Goal: Communication & Community: Answer question/provide support

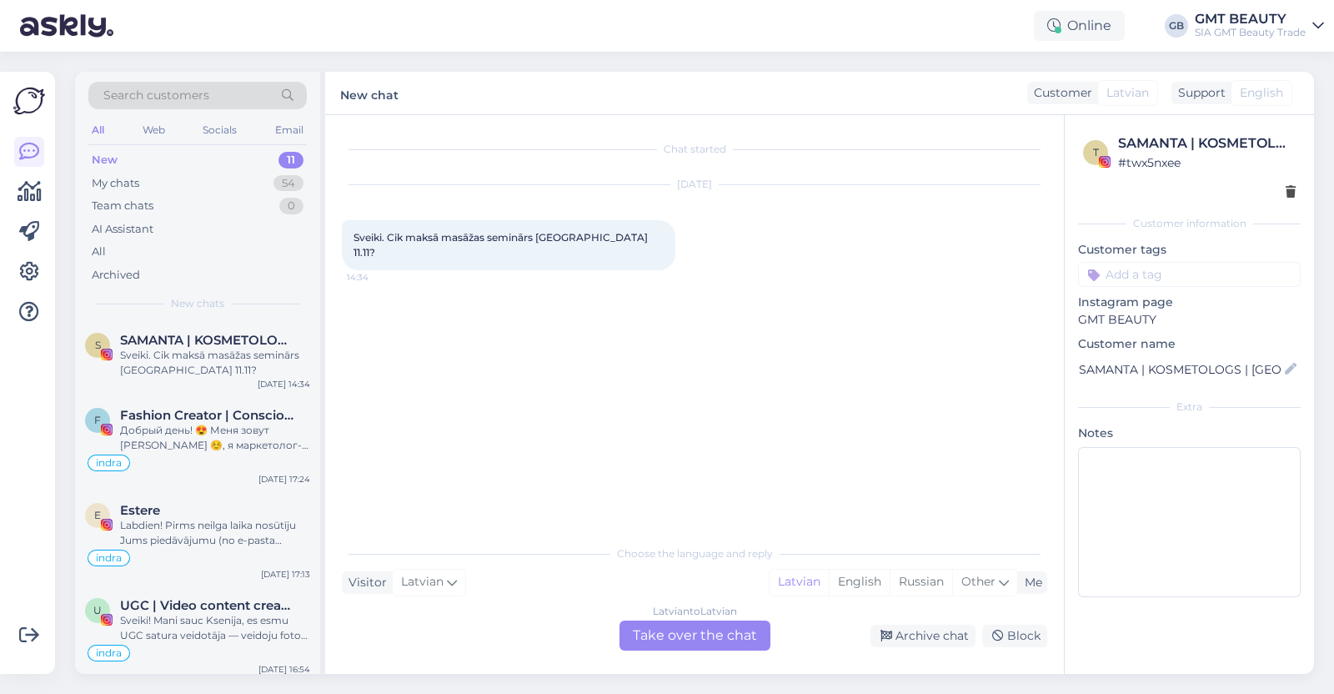
click at [710, 636] on div "Latvian to Latvian Take over the chat" at bounding box center [695, 635] width 151 height 30
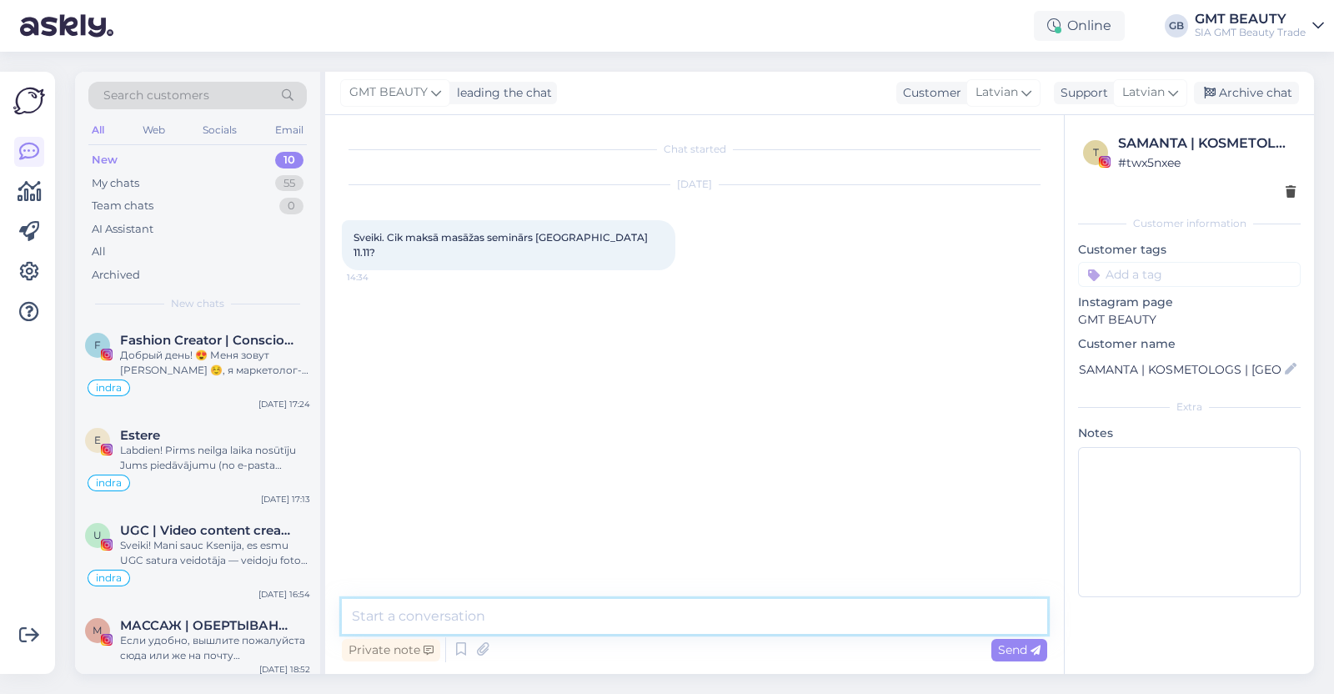
click at [617, 616] on textarea at bounding box center [694, 616] width 705 height 35
type textarea "Labdien! Atsūtiet lūdzu savu piedāvājumu uz e-pastu [EMAIL_ADDRESS][DOMAIN_NAME…"
click at [417, 623] on textarea "Labdien! Atsūtiet lūdzu savu piedāvājumu uz e-pastu [EMAIL_ADDRESS][DOMAIN_NAME…" at bounding box center [694, 616] width 705 height 35
drag, startPoint x: 961, startPoint y: 618, endPoint x: 304, endPoint y: 635, distance: 656.5
click at [304, 635] on div "Search customers All Web Socials Email New 10 My chats 55 Team chats 0 AI Assis…" at bounding box center [694, 373] width 1239 height 602
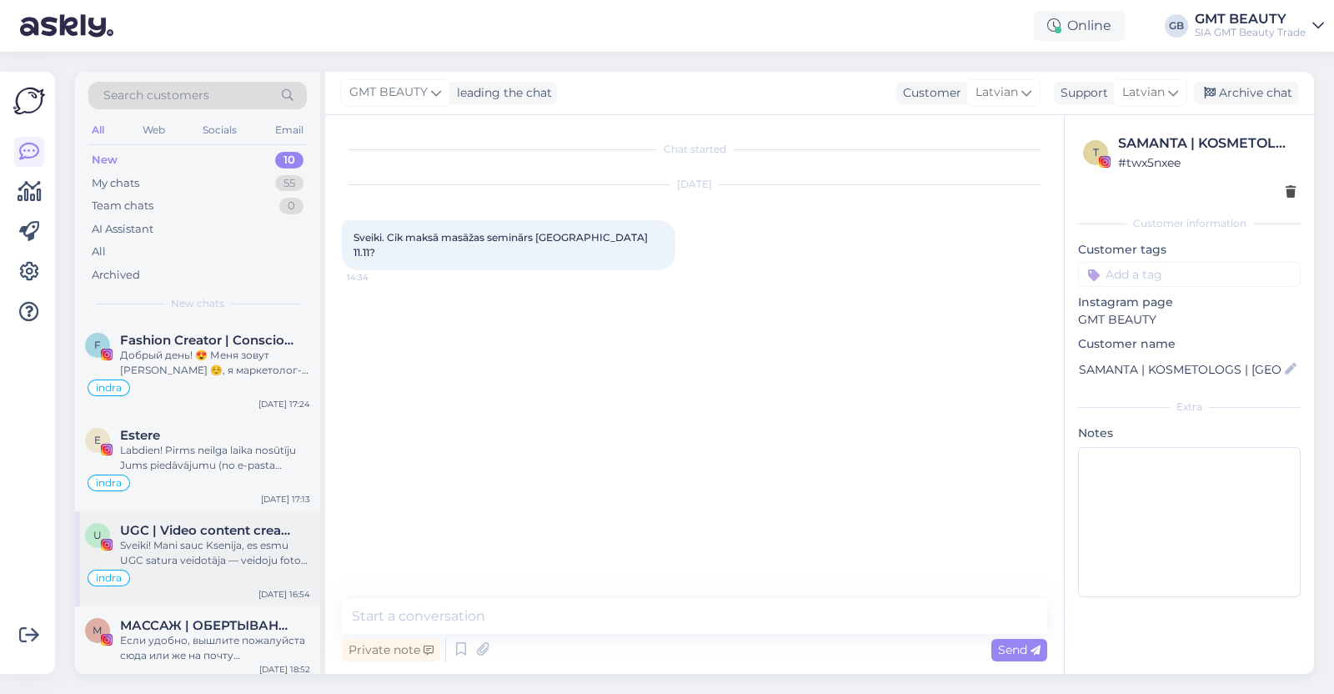
click at [188, 556] on div "Sveiki! Mani sauc Ksenija, es esmu UGC satura veidotāja — veidoju foto un video…" at bounding box center [215, 553] width 190 height 30
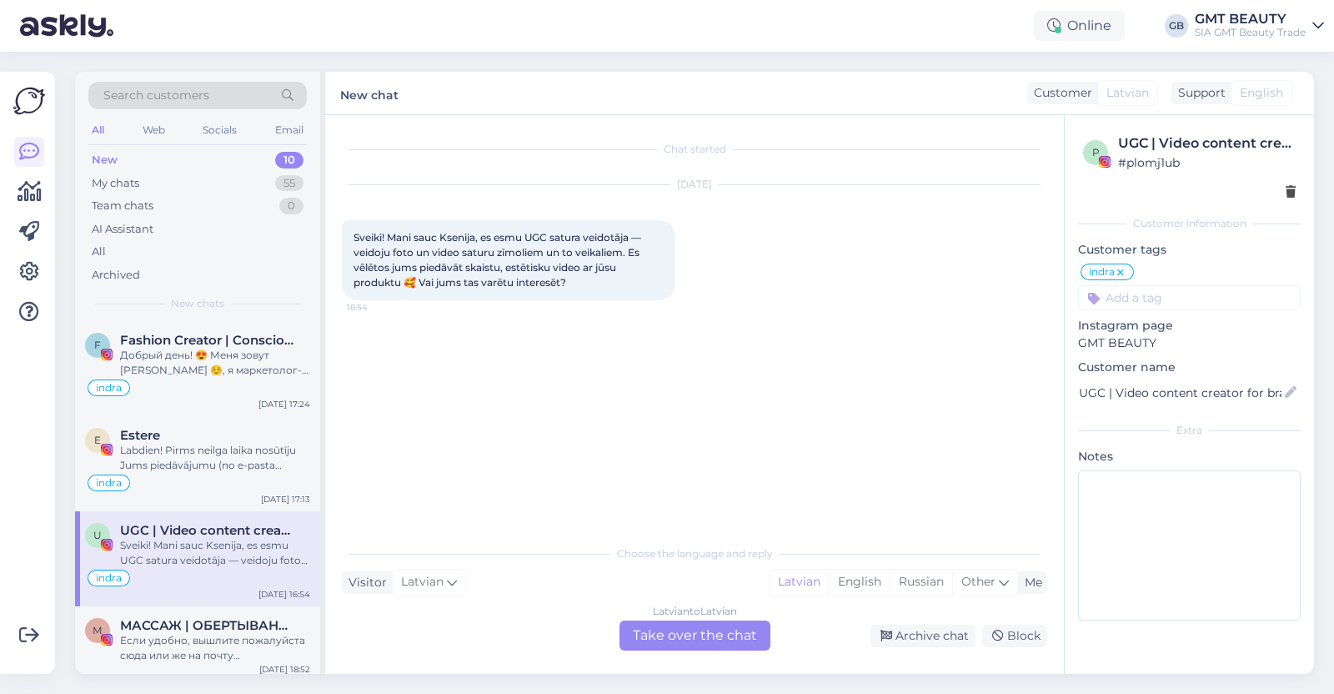
click at [705, 632] on div "Latvian to Latvian Take over the chat" at bounding box center [695, 635] width 151 height 30
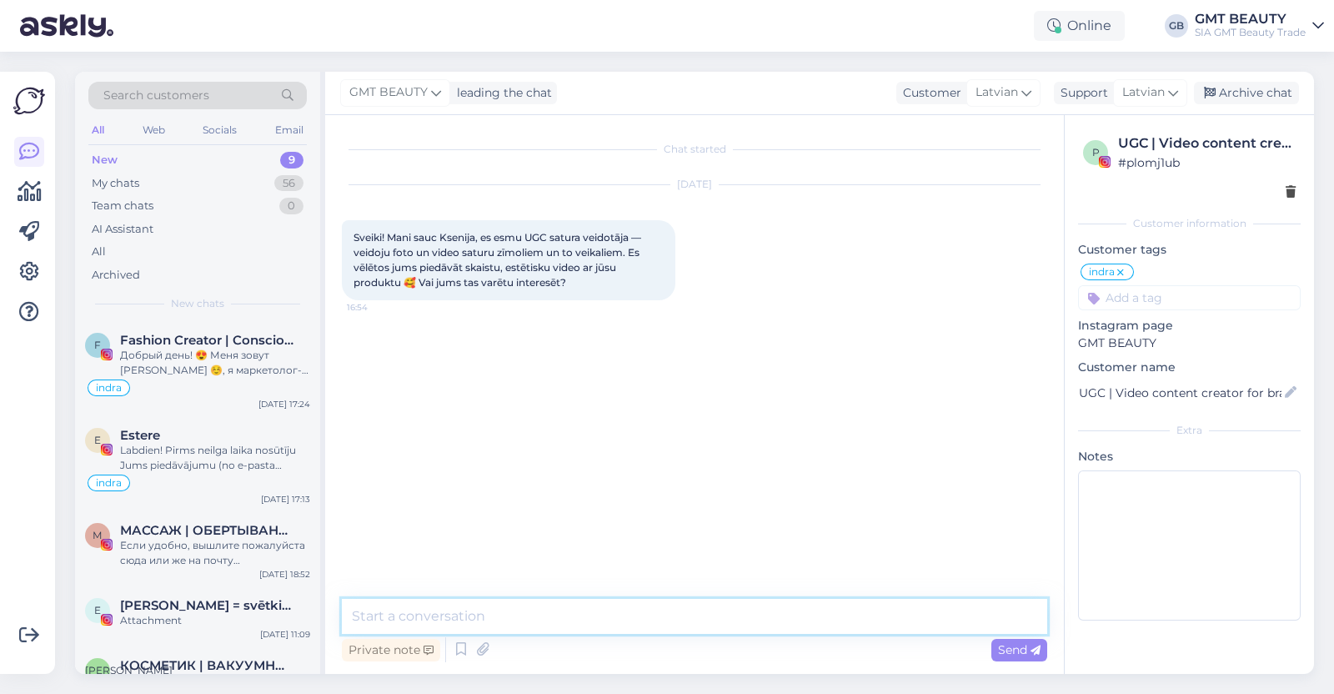
click at [649, 605] on textarea at bounding box center [694, 616] width 705 height 35
paste textarea "Labdien! Atsūtiet lūdzu savu piedāvājumu uz e-pastu [EMAIL_ADDRESS][DOMAIN_NAME…"
type textarea "Labdien! Atsūtiet lūdzu savu piedāvājumu uz e-pastu [EMAIL_ADDRESS][DOMAIN_NAME…"
click at [1032, 649] on icon at bounding box center [1036, 650] width 10 height 10
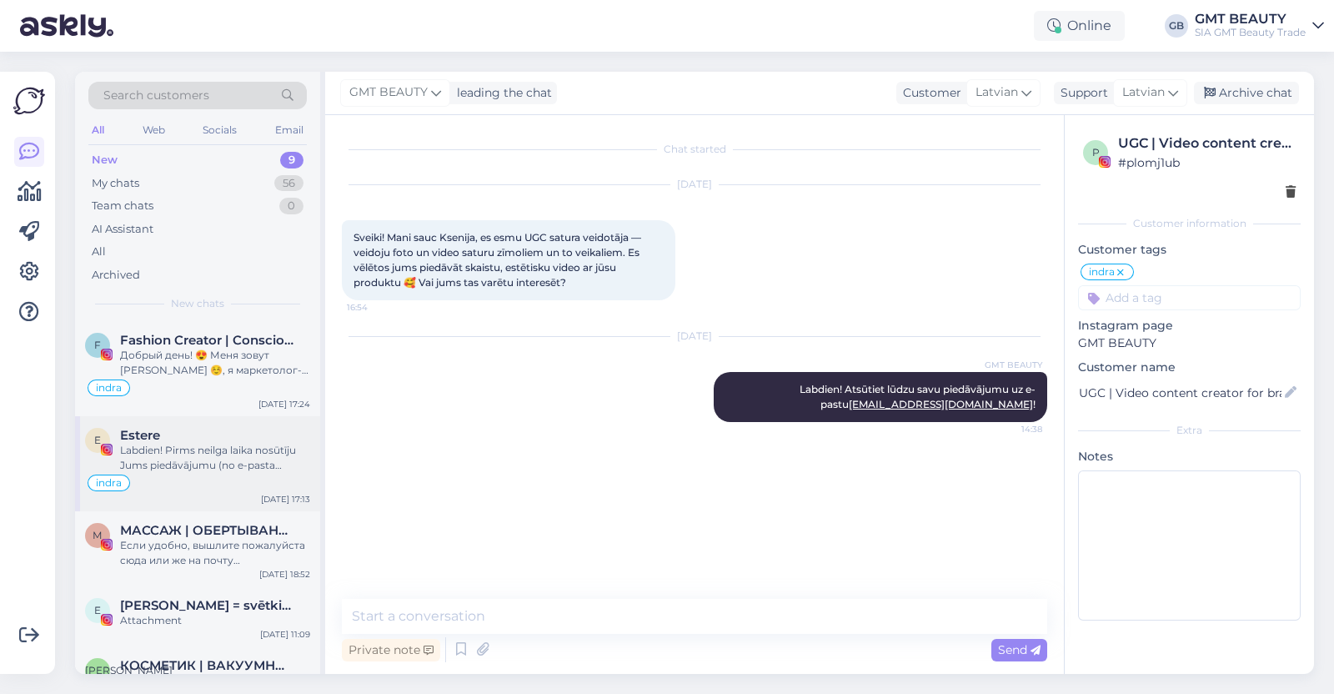
click at [189, 454] on div "Labdien! Pirms neilga laika nosūtīju Jums piedāvājumu (no e-pasta [EMAIL_ADDRES…" at bounding box center [215, 458] width 190 height 30
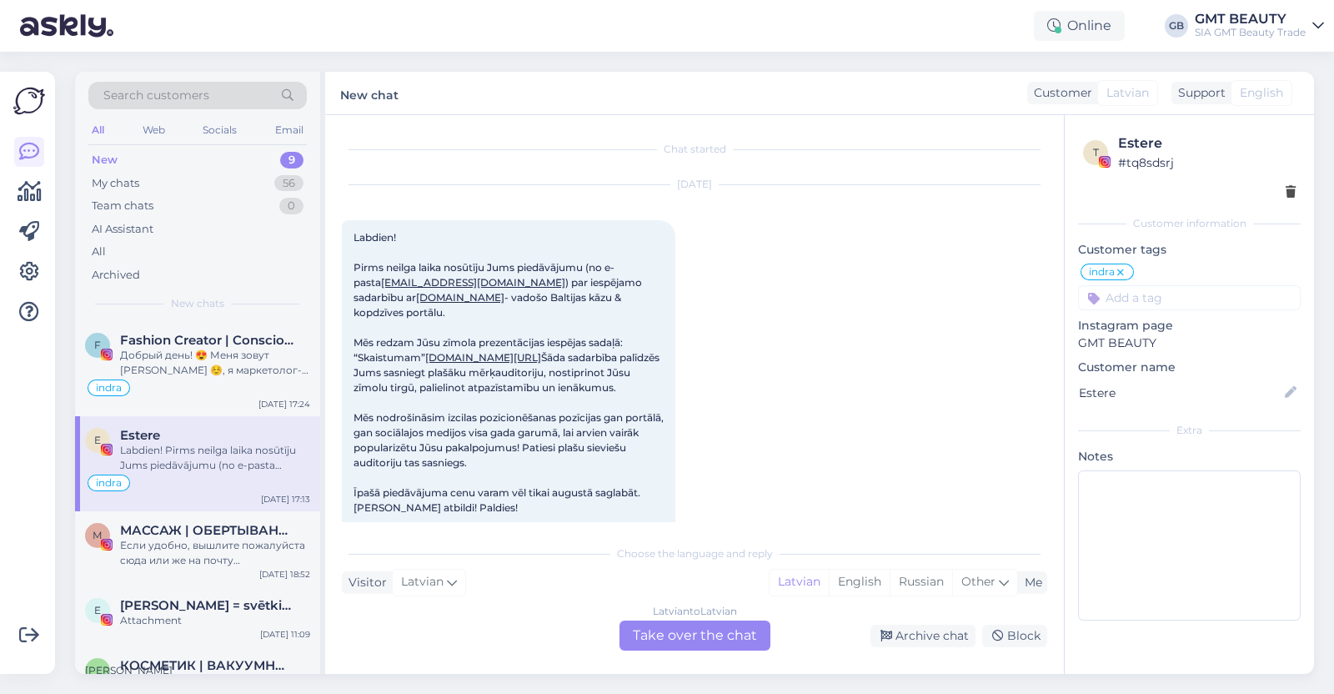
scroll to position [34, 0]
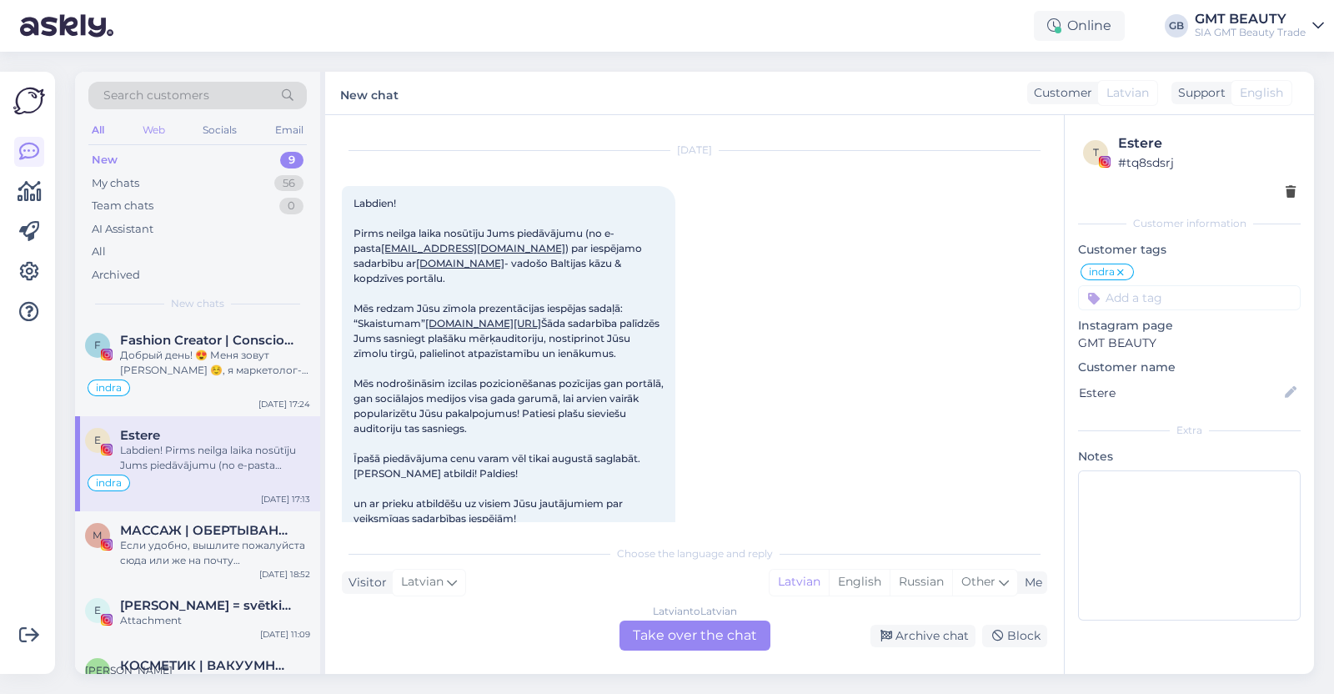
click at [148, 124] on div "Web" at bounding box center [153, 130] width 29 height 22
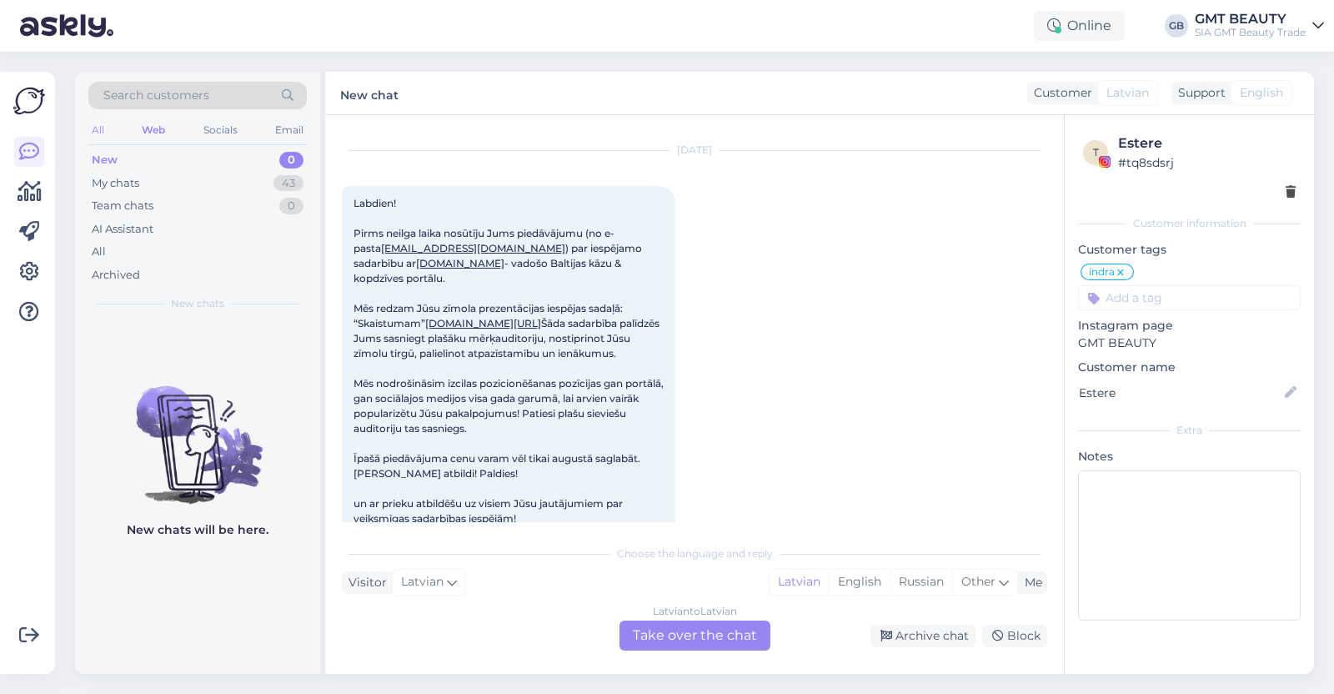
click at [96, 126] on div "All" at bounding box center [97, 130] width 19 height 22
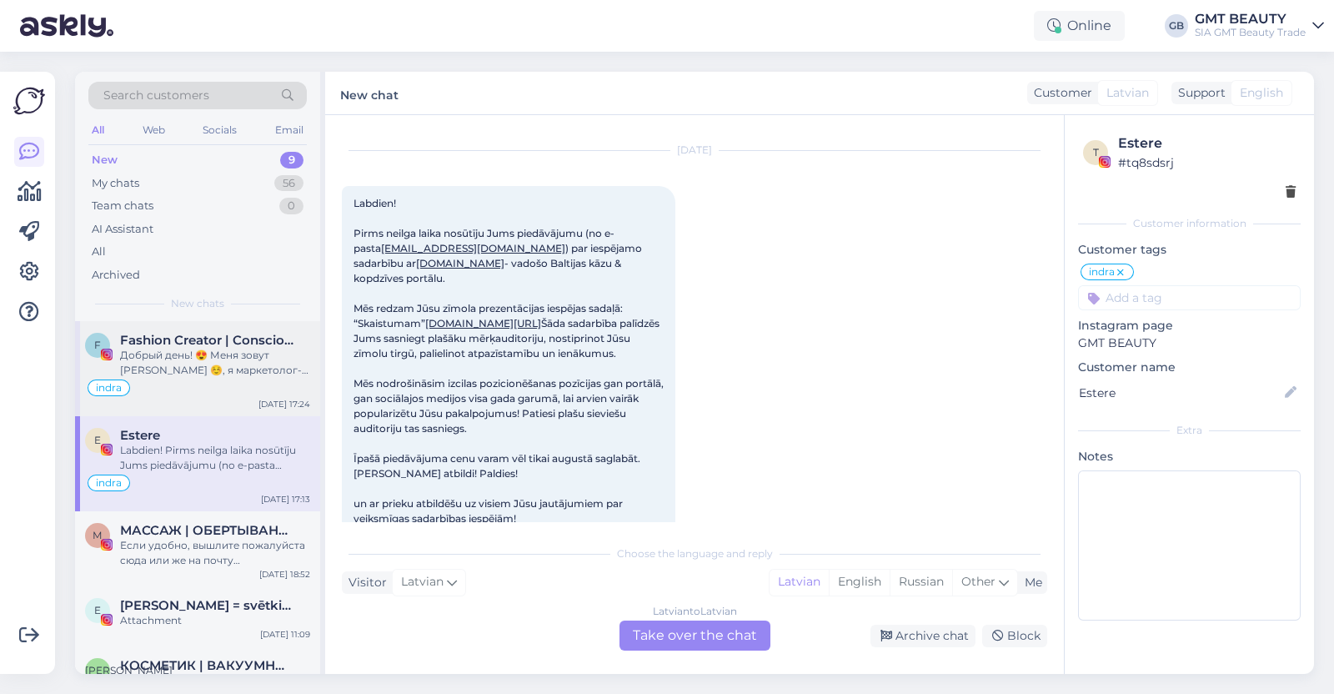
click at [154, 349] on div "Добрый день! 😍 Меня зовут [PERSON_NAME] ☺️, я маркетолог-стратег. Не так давно …" at bounding box center [215, 363] width 190 height 30
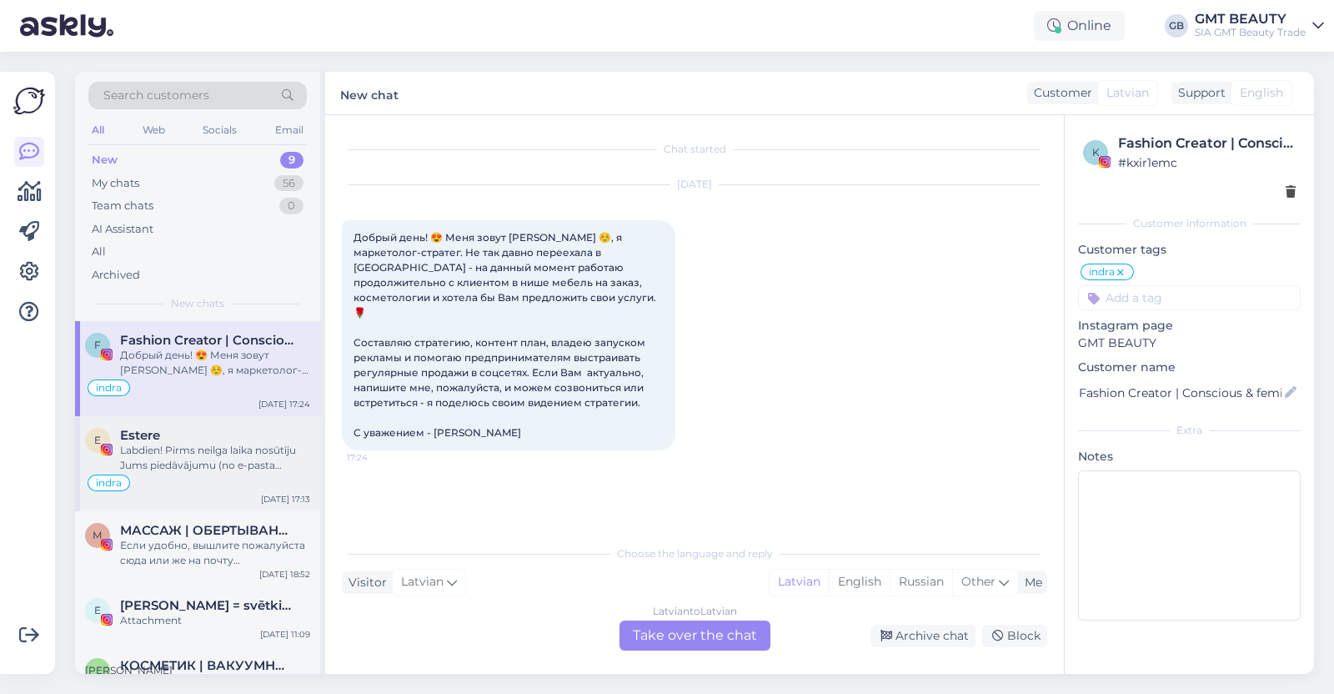
click at [163, 444] on div "Labdien! Pirms neilga laika nosūtīju Jums piedāvājumu (no e-pasta [EMAIL_ADDRES…" at bounding box center [215, 458] width 190 height 30
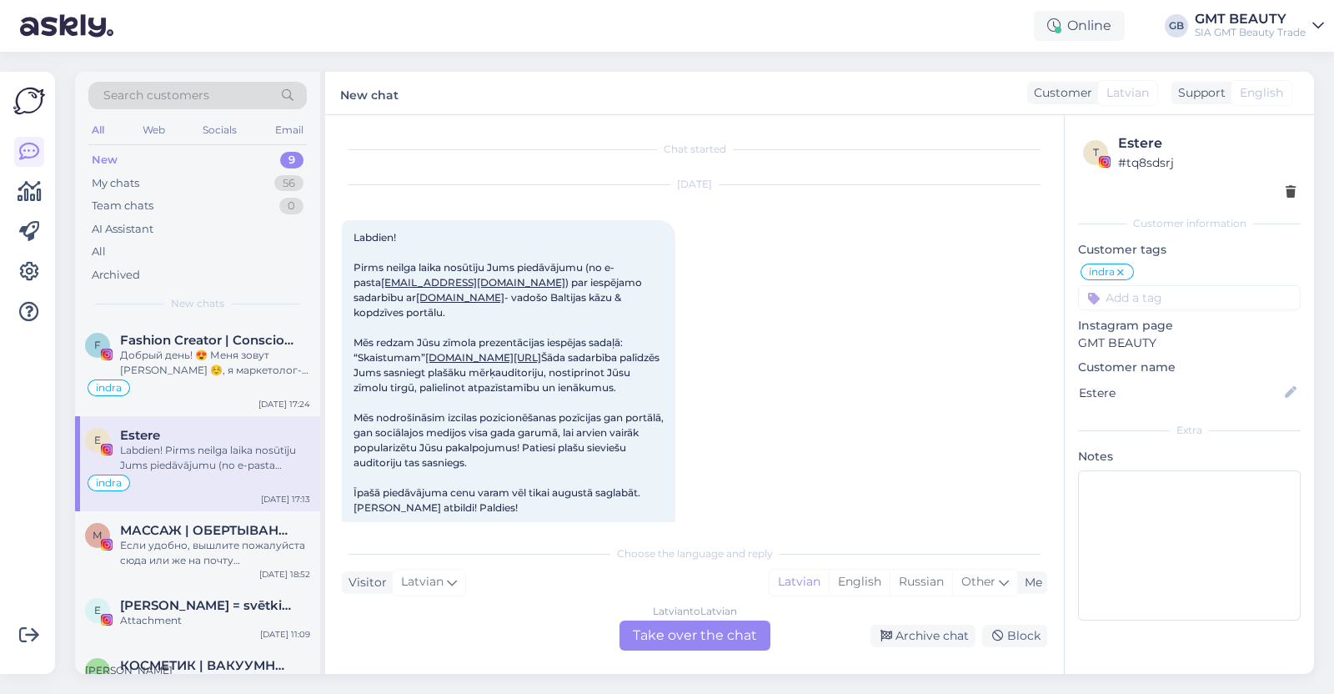
scroll to position [34, 0]
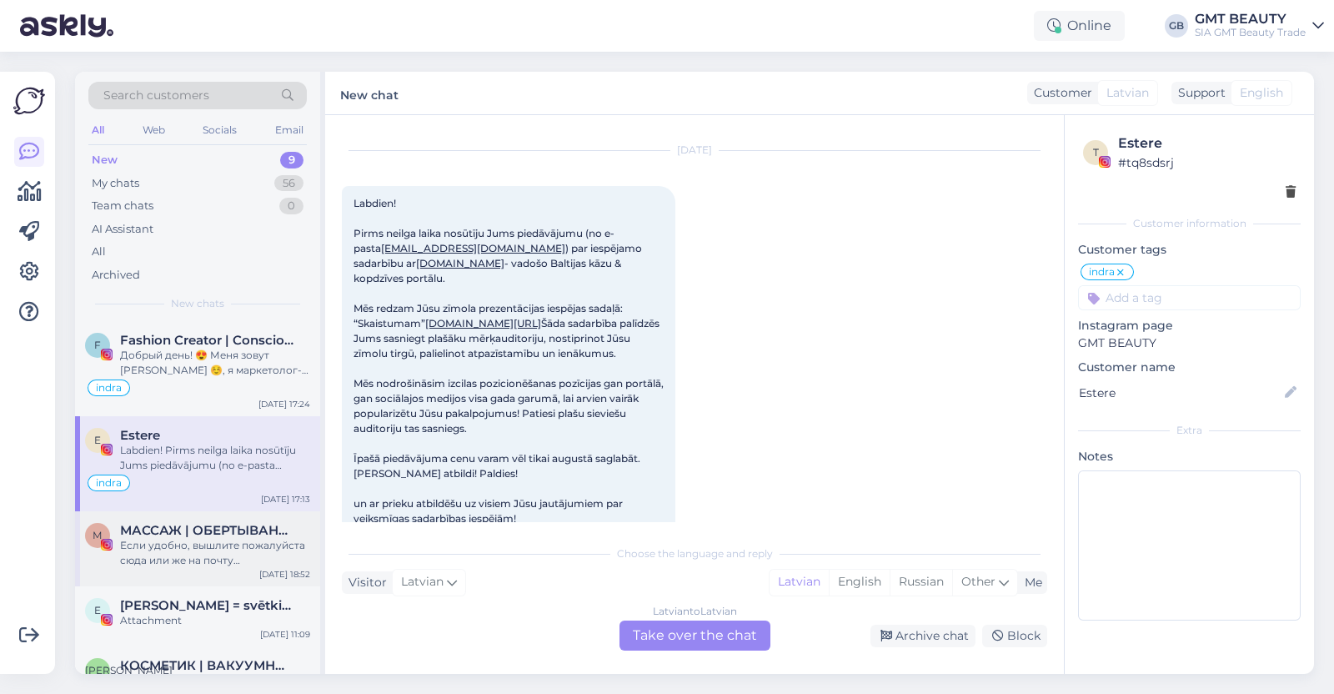
click at [171, 553] on div "Если удобно, вышлите пожалуйста сюда или же на почту [DOMAIN_NAME][EMAIL_ADDRES…" at bounding box center [215, 553] width 190 height 30
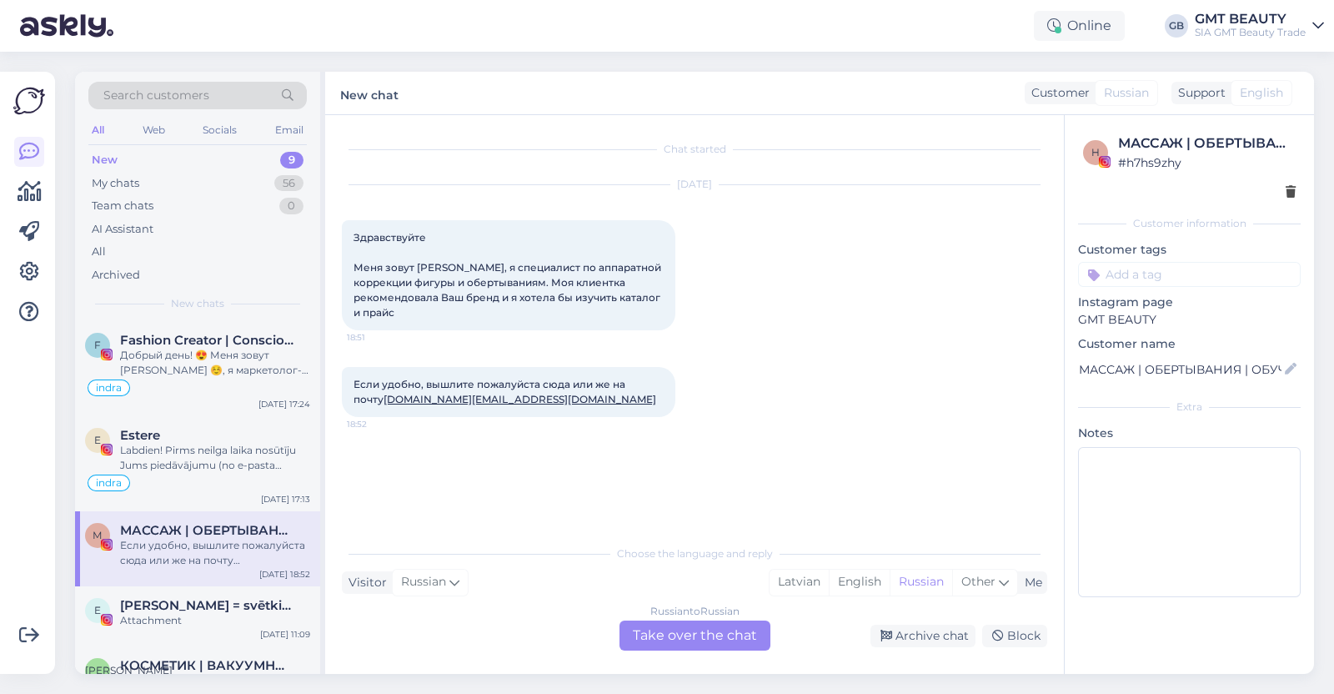
scroll to position [0, 0]
click at [118, 172] on div "My chats 56" at bounding box center [197, 183] width 218 height 23
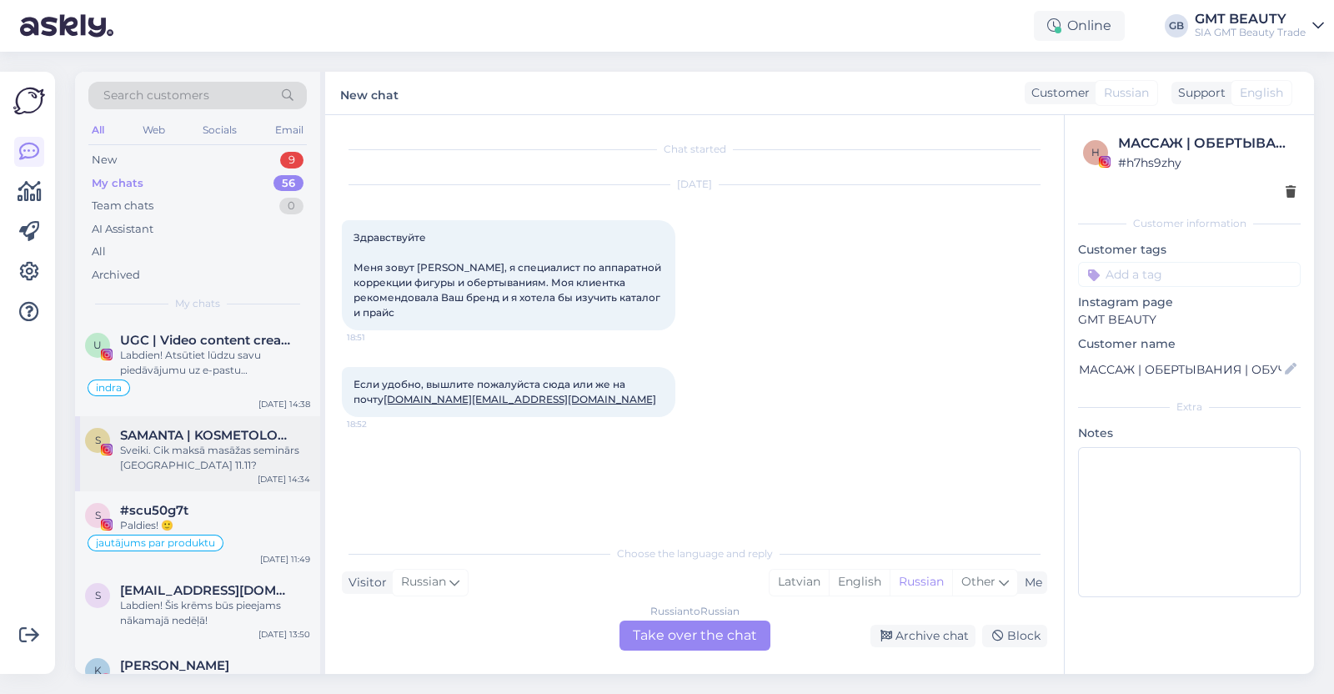
click at [151, 464] on div "Sveiki. Cik maksā masāžas seminārs [GEOGRAPHIC_DATA] 11.11?" at bounding box center [215, 458] width 190 height 30
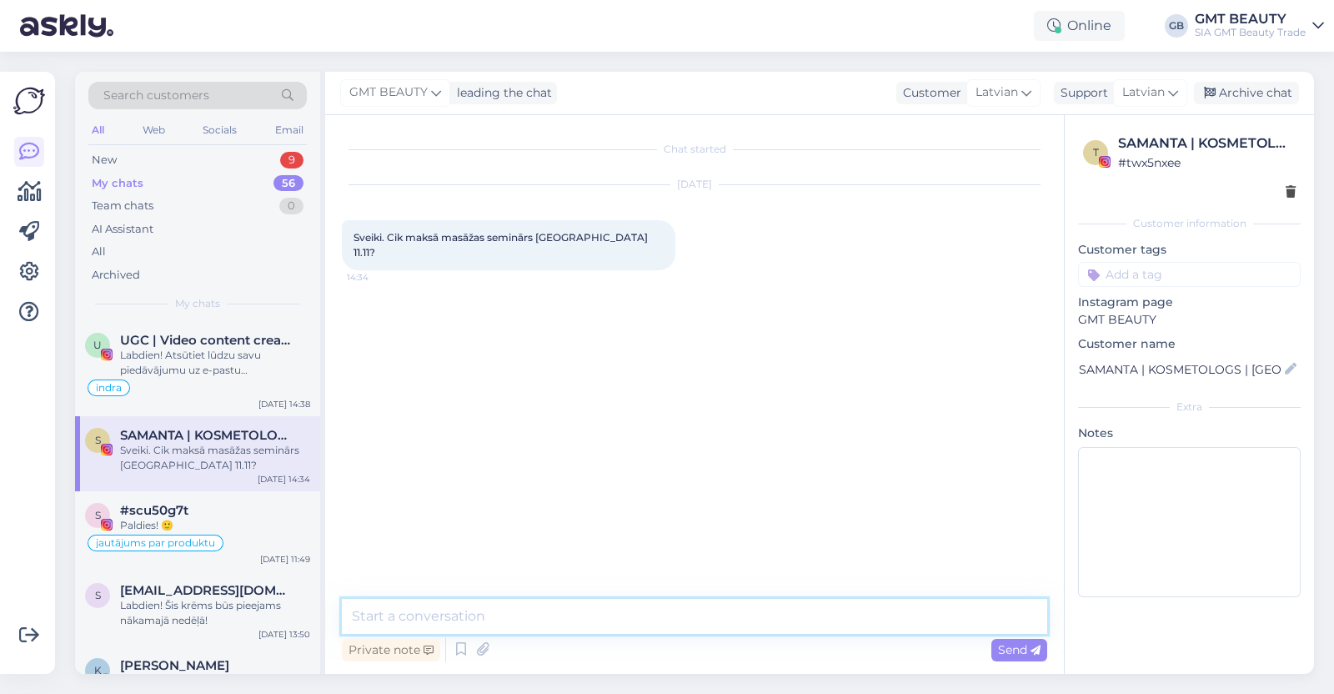
click at [543, 615] on textarea at bounding box center [694, 616] width 705 height 35
paste textarea "[URL][DOMAIN_NAME]"
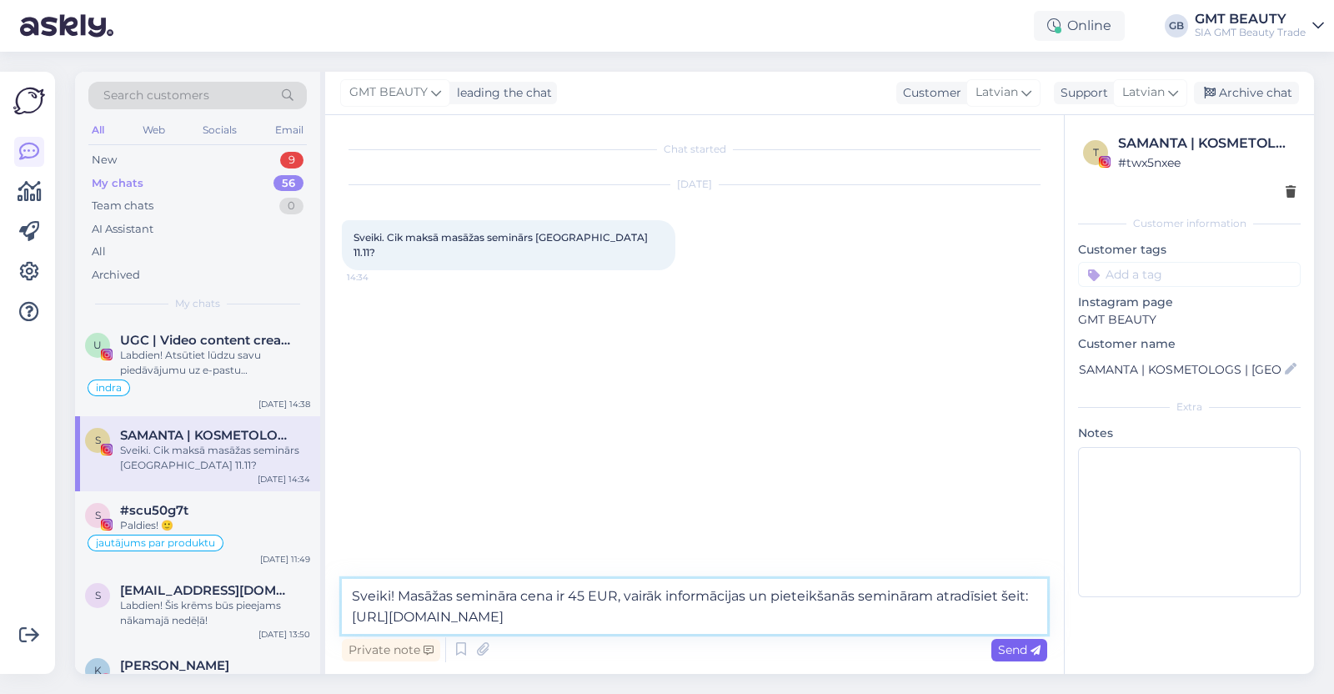
type textarea "Sveiki! Masāžas semināra cena ir 45 EUR, vairāk informācijas un pieteikšanās se…"
click at [1029, 651] on span "Send" at bounding box center [1019, 649] width 43 height 15
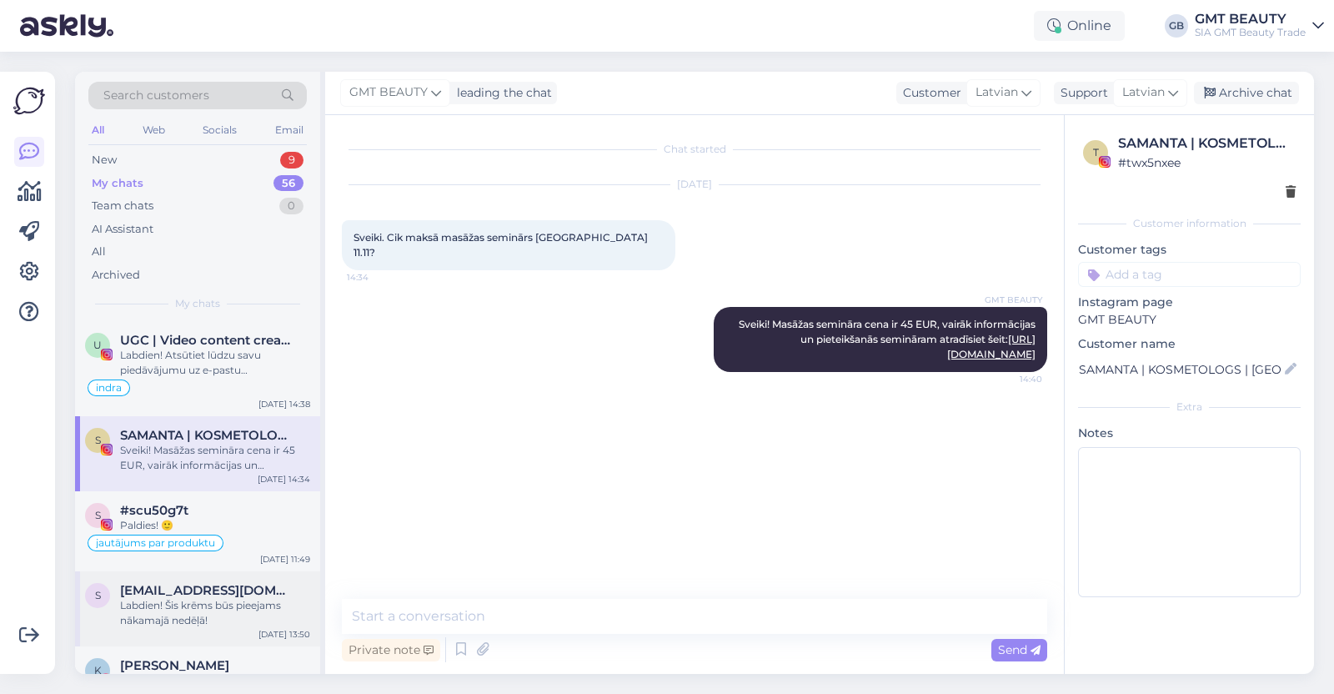
click at [173, 615] on div "Labdien! Šis krēms būs pieejams nākamajā nedēļā!" at bounding box center [215, 613] width 190 height 30
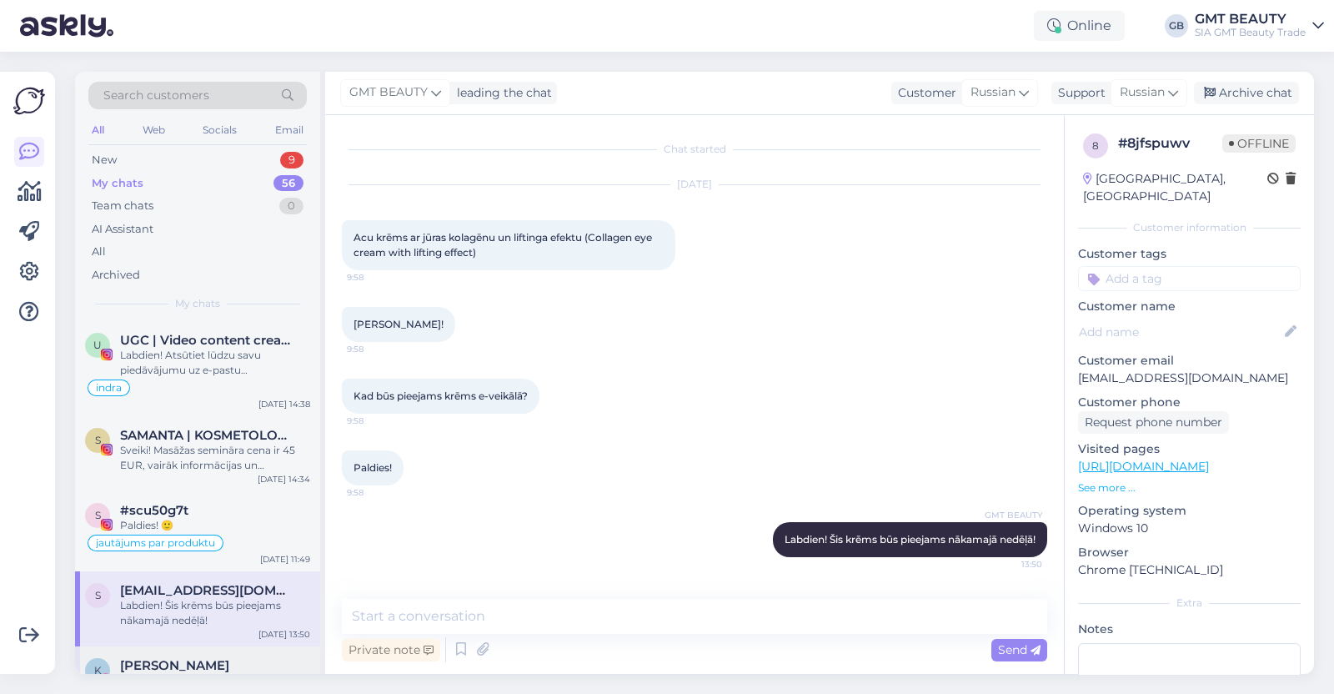
click at [166, 660] on span "[PERSON_NAME]" at bounding box center [174, 665] width 109 height 15
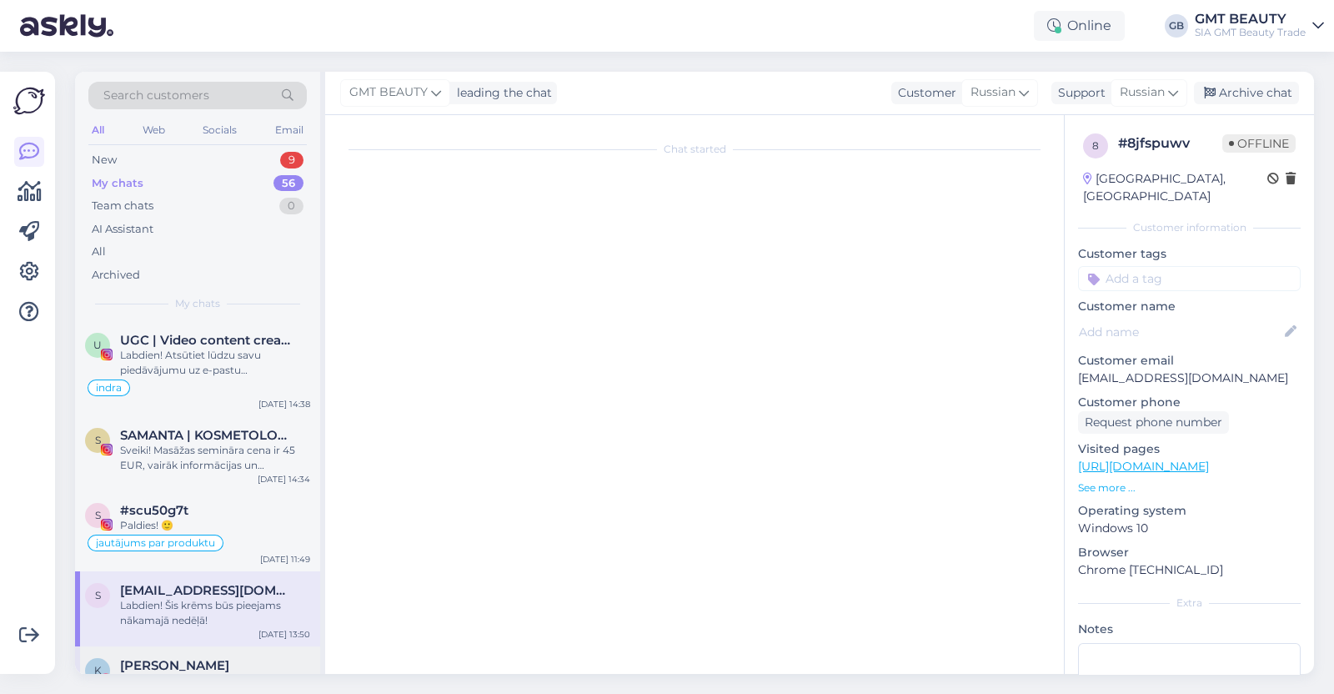
scroll to position [464, 0]
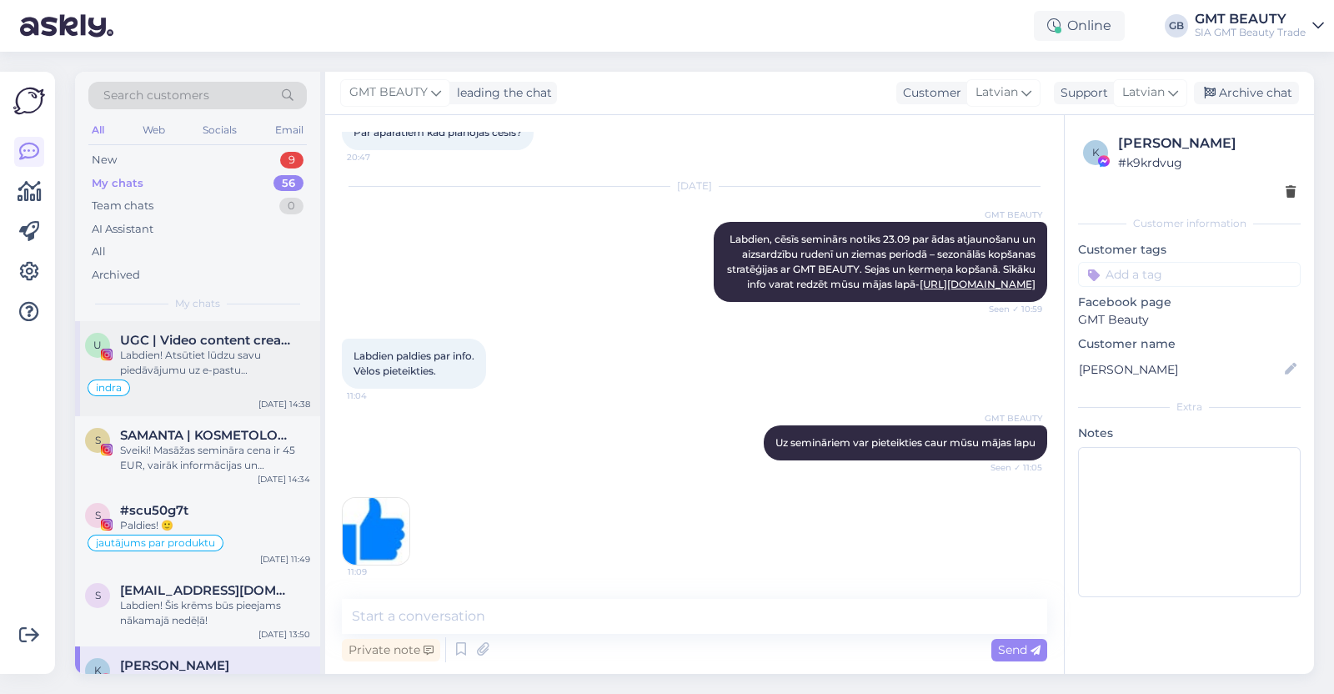
click at [187, 346] on span "UGC | Video content creator for brands | Lifestyle | 📍[GEOGRAPHIC_DATA]" at bounding box center [206, 340] width 173 height 15
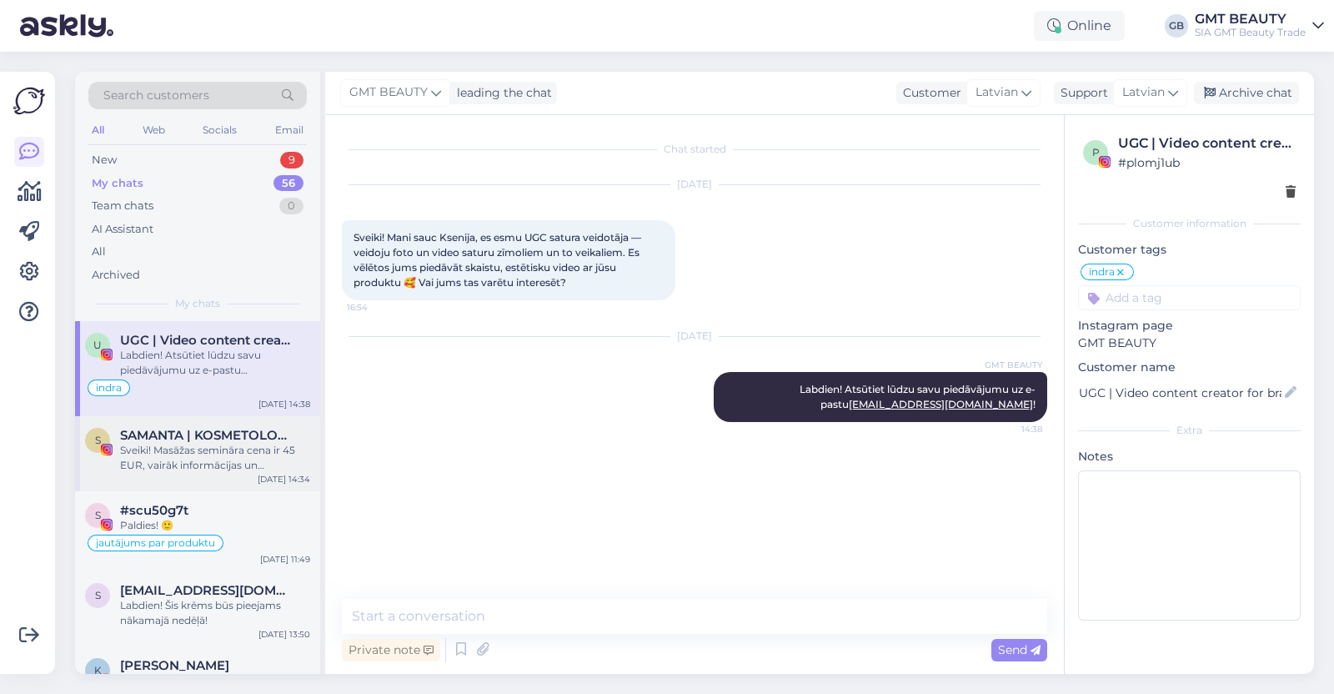
click at [148, 465] on div "Sveiki! Masāžas semināra cena ir 45 EUR, vairāk informācijas un pieteikšanās se…" at bounding box center [215, 458] width 190 height 30
